Goal: Submit feedback/report problem

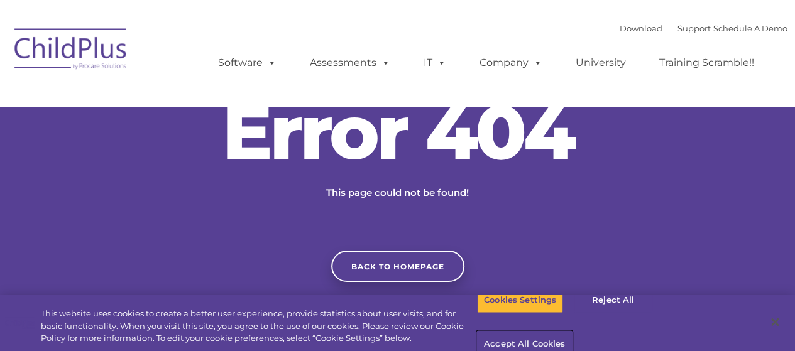
click at [572, 332] on button "Accept All Cookies" at bounding box center [524, 345] width 95 height 26
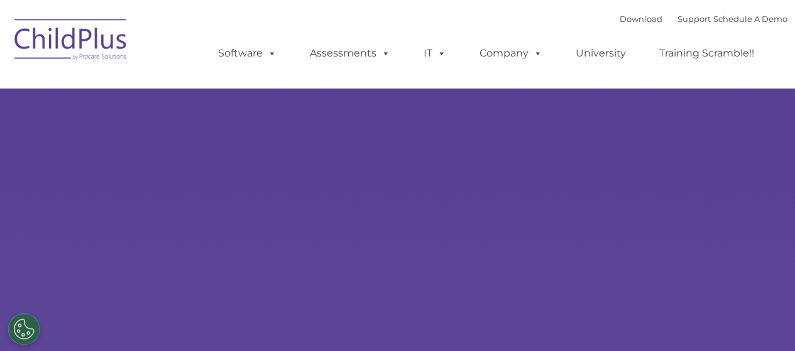
select select "MEDIUM"
